Goal: Transaction & Acquisition: Subscribe to service/newsletter

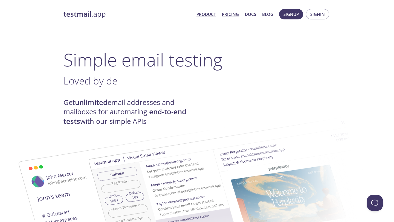
click at [236, 14] on link "Pricing" at bounding box center [230, 14] width 17 height 7
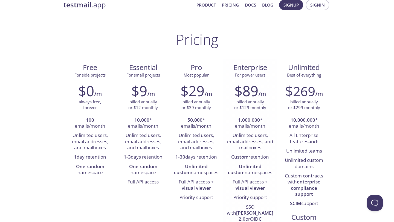
scroll to position [10, 0]
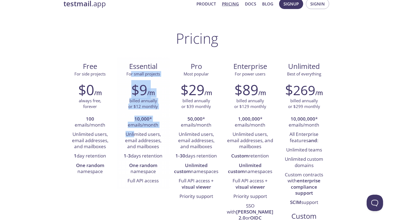
drag, startPoint x: 131, startPoint y: 72, endPoint x: 136, endPoint y: 157, distance: 84.6
click at [136, 156] on div "Essential For small projects $9 /m billed annually or $12 monthly 10,000 * emai…" at bounding box center [142, 123] width 53 height 132
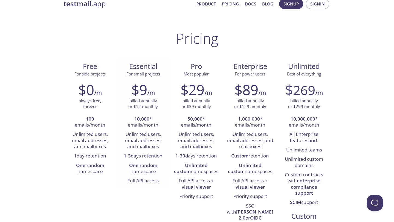
click at [140, 162] on li "One random namespace" at bounding box center [143, 169] width 45 height 16
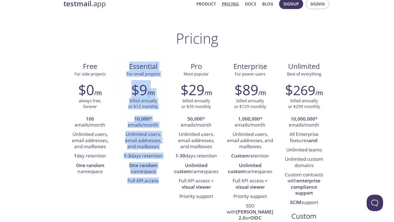
drag, startPoint x: 162, startPoint y: 183, endPoint x: 123, endPoint y: 58, distance: 130.4
click at [123, 58] on div "Essential For small projects $9 /m billed annually or $12 monthly 10,000 * emai…" at bounding box center [142, 123] width 53 height 132
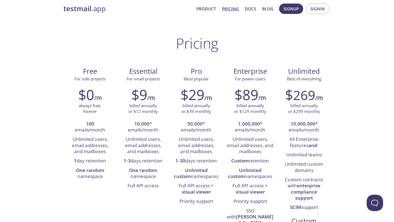
scroll to position [0, 0]
